Goal: Navigation & Orientation: Find specific page/section

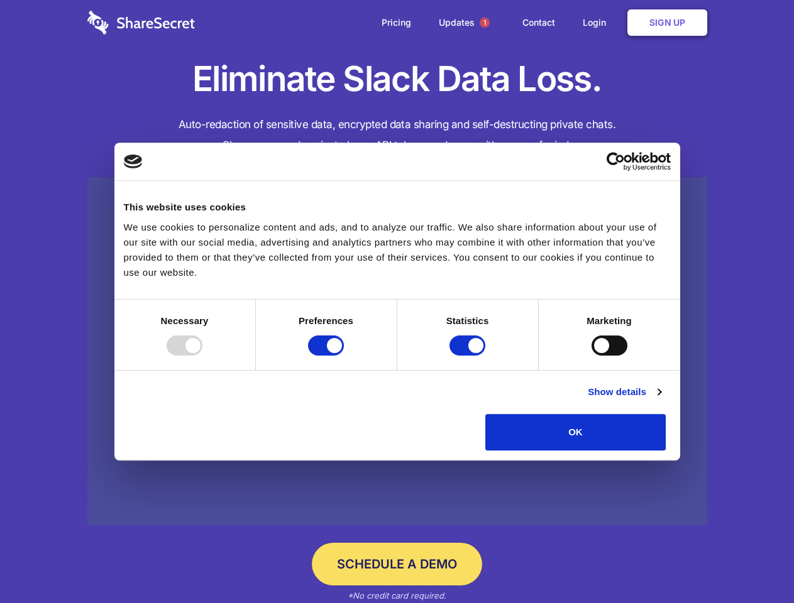
click at [202, 356] on div at bounding box center [185, 346] width 36 height 20
click at [344, 356] on input "Preferences" at bounding box center [326, 346] width 36 height 20
checkbox input "false"
click at [469, 356] on input "Statistics" at bounding box center [467, 346] width 36 height 20
checkbox input "false"
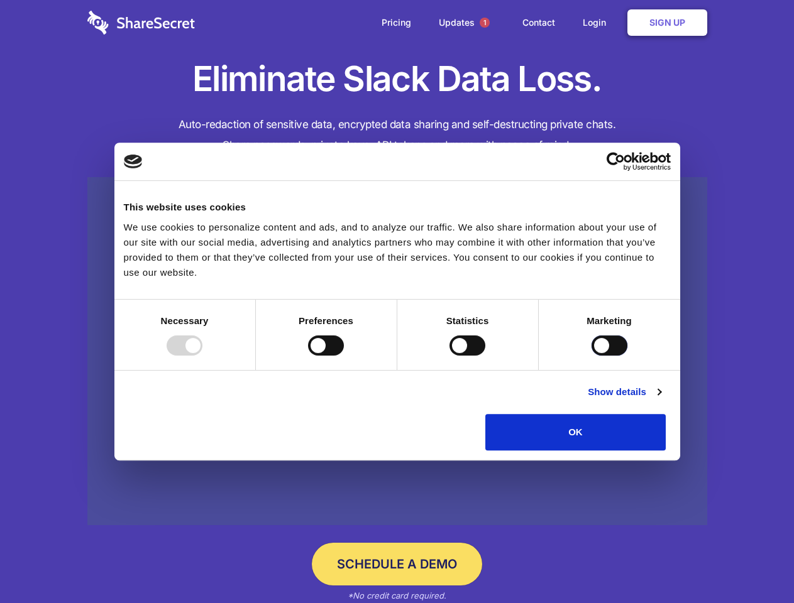
click at [592, 356] on input "Marketing" at bounding box center [610, 346] width 36 height 20
checkbox input "true"
click at [661, 400] on link "Show details" at bounding box center [624, 392] width 73 height 15
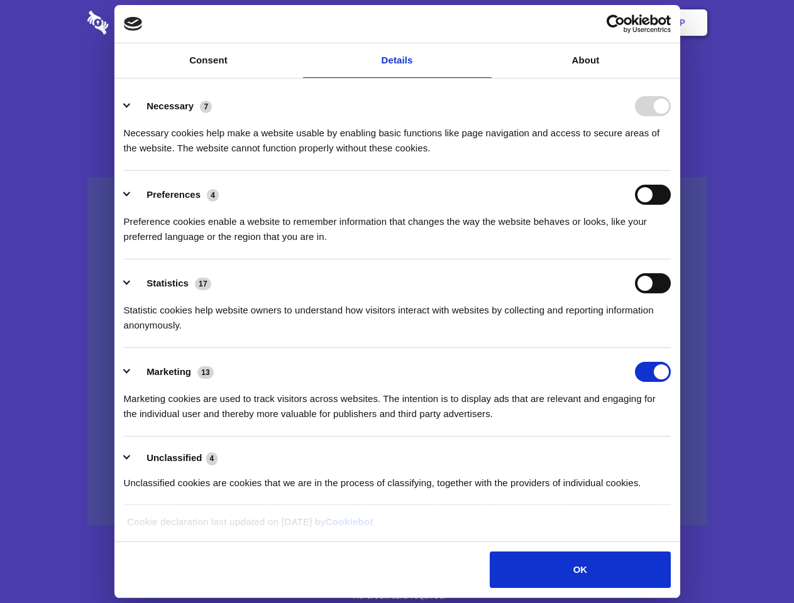
click at [671, 245] on div "Preference cookies enable a website to remember information that changes the wa…" at bounding box center [397, 225] width 547 height 40
click at [484, 23] on span "1" at bounding box center [485, 23] width 10 height 10
